Goal: Information Seeking & Learning: Learn about a topic

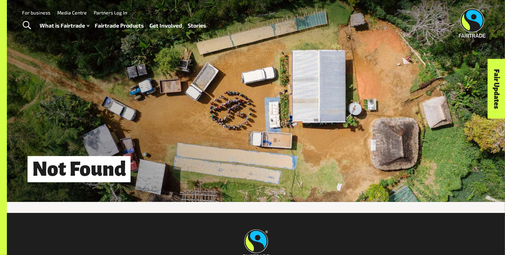
click at [280, 137] on div "Not Found" at bounding box center [256, 101] width 498 height 202
click at [123, 26] on link "Fairtrade Products" at bounding box center [119, 26] width 49 height 10
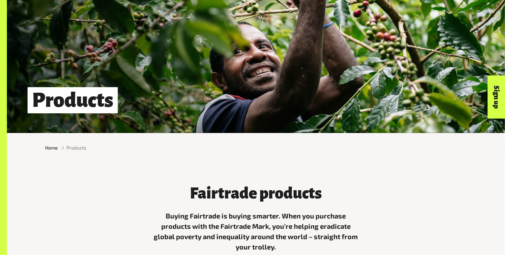
scroll to position [83, 0]
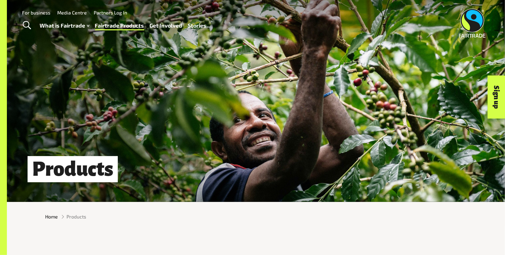
click at [226, 145] on div "Products" at bounding box center [256, 101] width 498 height 202
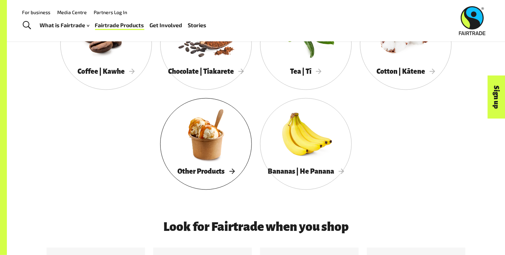
scroll to position [344, 0]
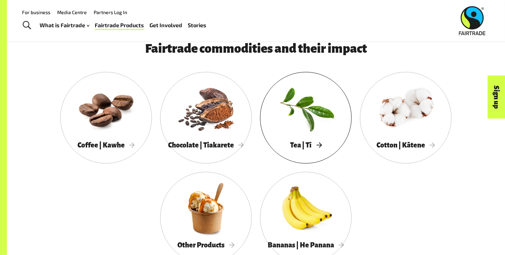
click at [315, 115] on div at bounding box center [306, 109] width 92 height 60
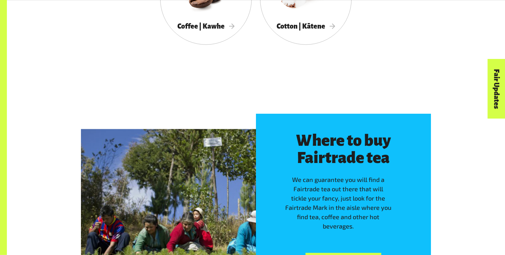
scroll to position [1323, 0]
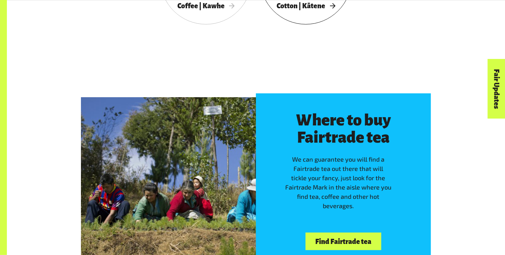
click at [309, 7] on span "Cotton | Kātene" at bounding box center [306, 6] width 59 height 8
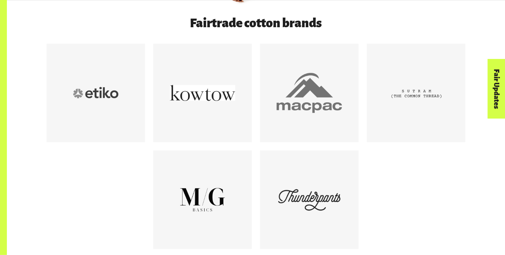
scroll to position [400, 0]
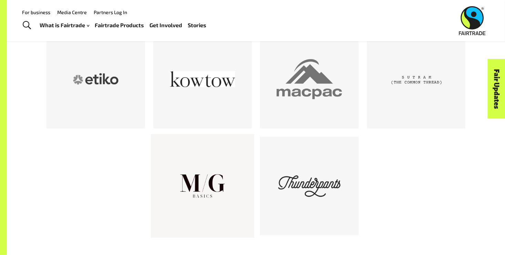
click at [213, 175] on div at bounding box center [202, 186] width 65 height 65
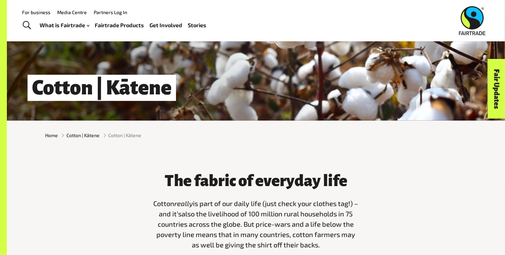
scroll to position [0, 0]
